Goal: Task Accomplishment & Management: Use online tool/utility

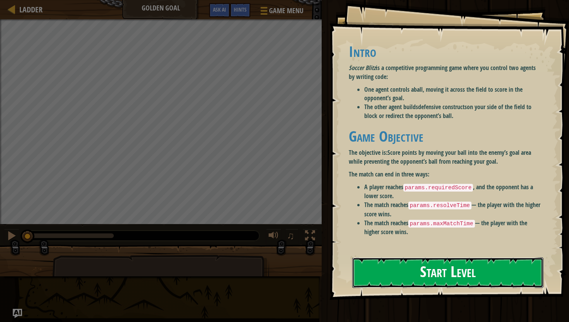
click at [479, 273] on button "Start Level" at bounding box center [447, 272] width 191 height 31
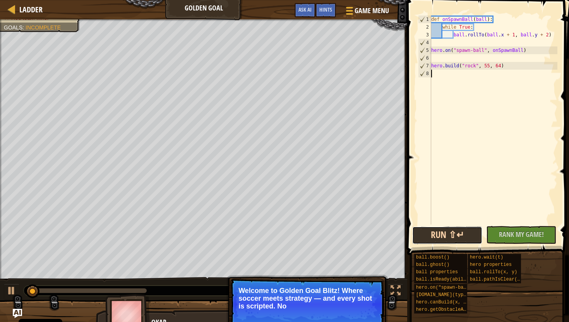
click at [453, 232] on button "Run ⇧↵" at bounding box center [447, 235] width 70 height 18
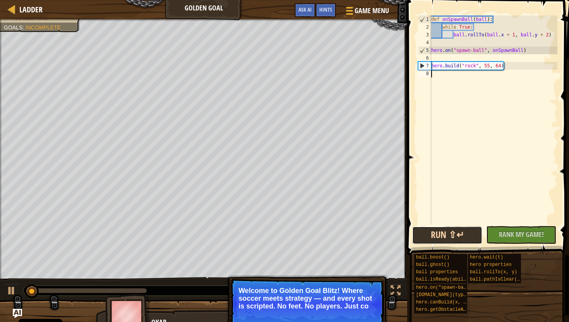
click at [453, 232] on button "Run ⇧↵" at bounding box center [447, 235] width 70 height 18
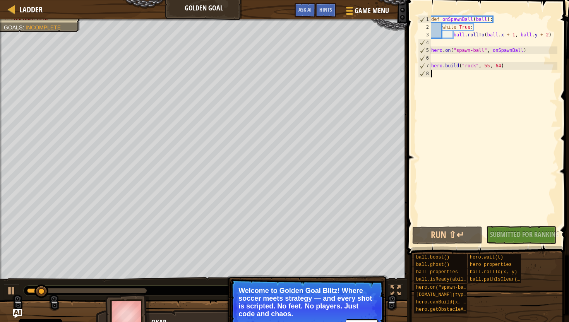
click at [506, 48] on div "def onSpawnBall ( ball ) : while True : ball . rollTo ( ball . x + 1 , ball . y…" at bounding box center [493, 127] width 128 height 224
click at [396, 290] on div at bounding box center [395, 290] width 10 height 10
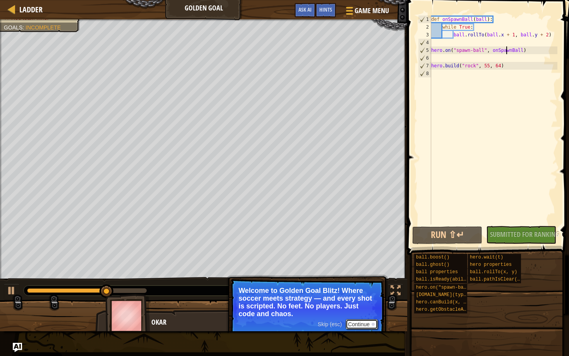
click at [368, 321] on button "Continue" at bounding box center [361, 324] width 32 height 10
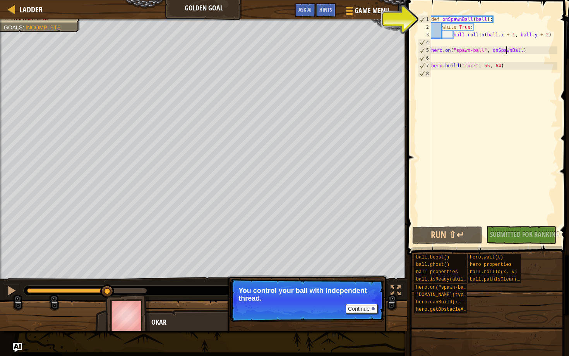
click at [450, 23] on div "def onSpawnBall ( ball ) : while True : ball . rollTo ( ball . x + 1 , ball . y…" at bounding box center [493, 127] width 128 height 224
type textarea "def onSpawnBall(ball):"
click at [452, 43] on div "def onSpawnBall ( ball ) : while True : ball . rollTo ( ball . x + 1 , ball . y…" at bounding box center [493, 127] width 128 height 224
click at [370, 307] on button "Continue" at bounding box center [361, 309] width 32 height 10
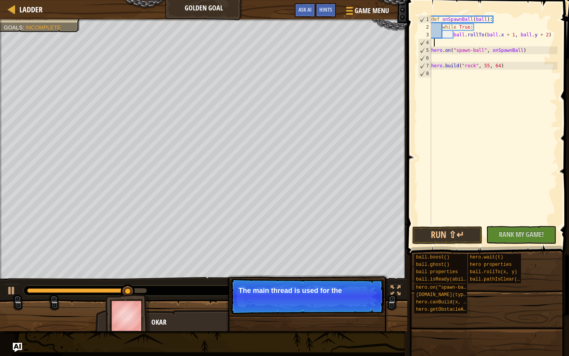
click at [357, 305] on p "Continue The main thread is used for the" at bounding box center [307, 296] width 154 height 36
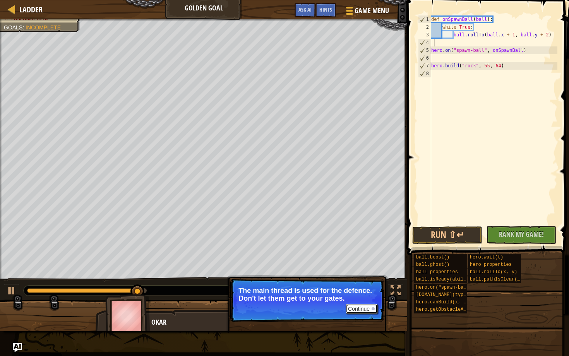
click at [359, 306] on button "Continue" at bounding box center [361, 309] width 32 height 10
click at [348, 310] on button "Continue" at bounding box center [361, 309] width 32 height 10
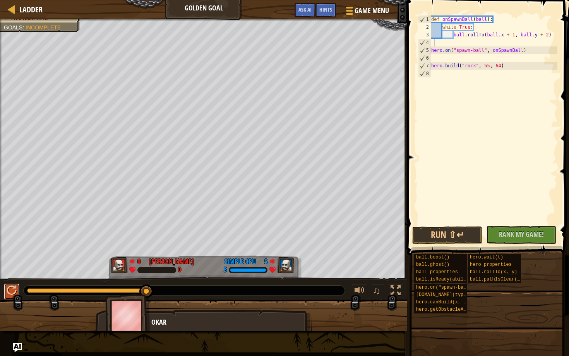
click at [11, 291] on div at bounding box center [12, 290] width 10 height 10
click at [397, 290] on div at bounding box center [395, 290] width 10 height 10
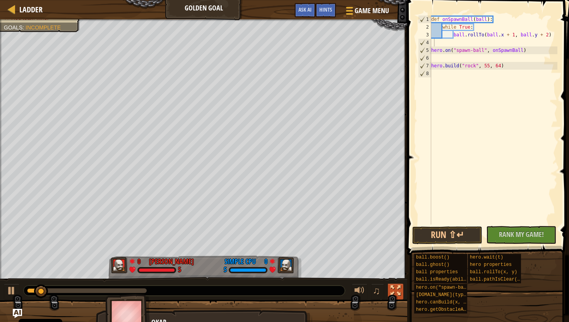
click at [395, 293] on div at bounding box center [395, 290] width 10 height 10
click at [16, 10] on div at bounding box center [12, 9] width 10 height 10
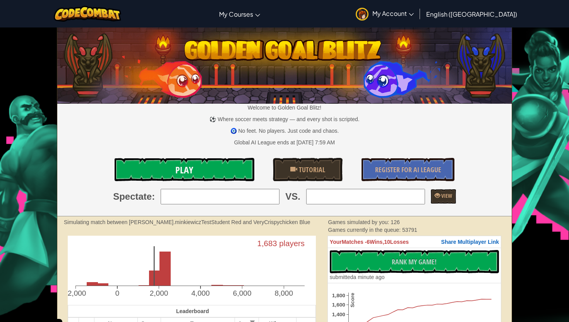
click at [202, 169] on link "Play" at bounding box center [184, 169] width 140 height 23
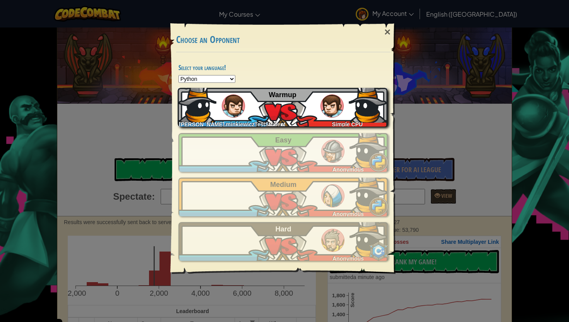
click at [302, 113] on div "[PERSON_NAME].minkiewiczTestStudent Simple CPU Warmup" at bounding box center [283, 107] width 210 height 39
